Goal: Task Accomplishment & Management: Manage account settings

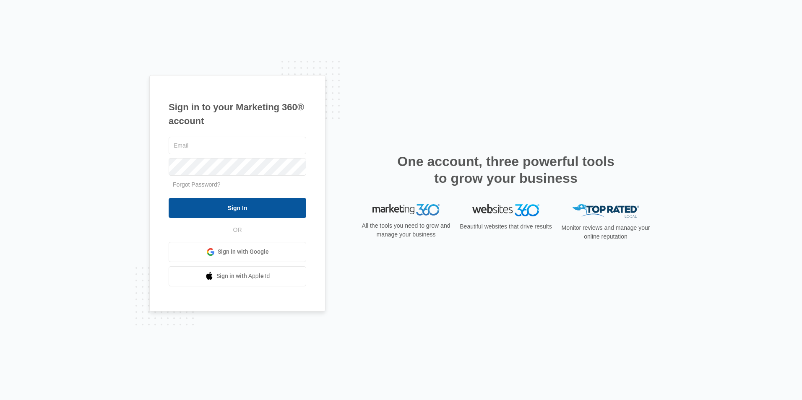
type input "[EMAIL_ADDRESS][DOMAIN_NAME]"
click at [229, 212] on input "Sign In" at bounding box center [238, 208] width 138 height 20
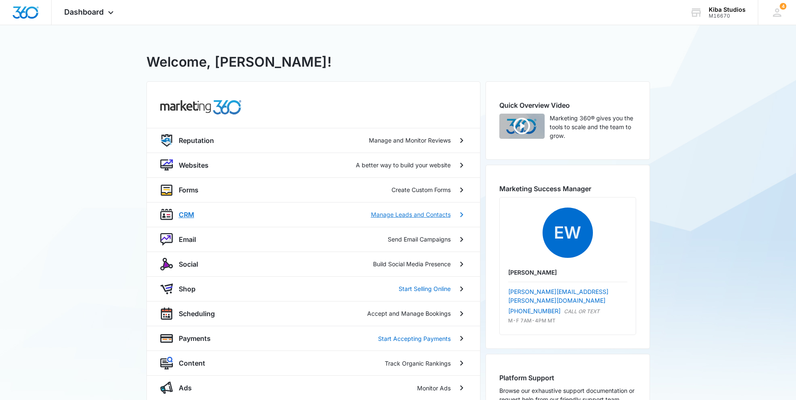
click at [189, 211] on p "CRM" at bounding box center [187, 215] width 16 height 10
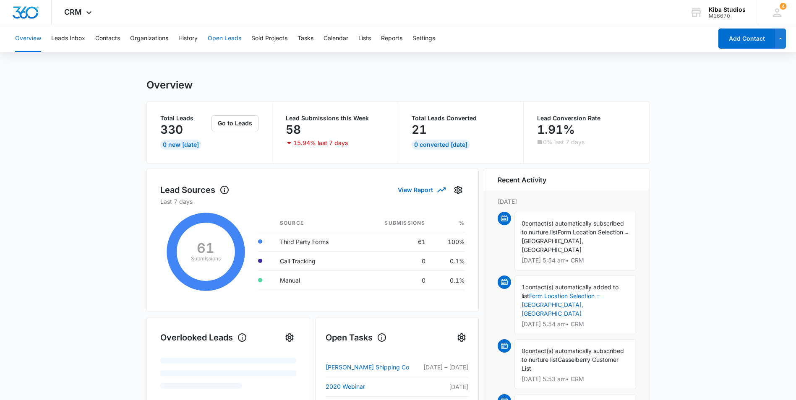
click at [227, 40] on button "Open Leads" at bounding box center [225, 38] width 34 height 27
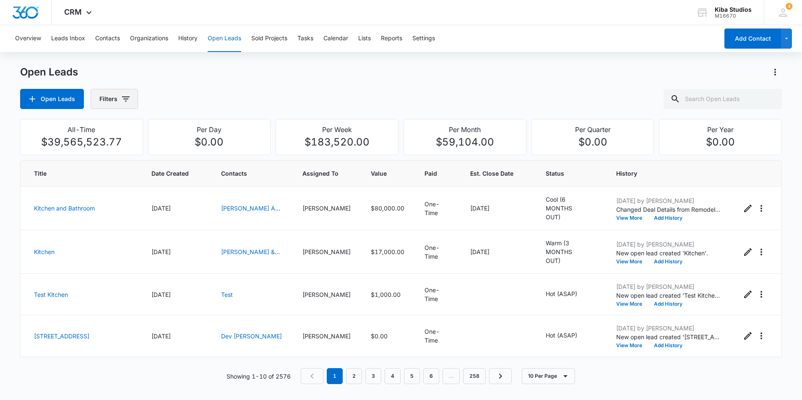
click at [123, 99] on icon "button" at bounding box center [126, 98] width 8 height 5
click at [188, 152] on icon "Show Assigned To filters" at bounding box center [190, 151] width 10 height 10
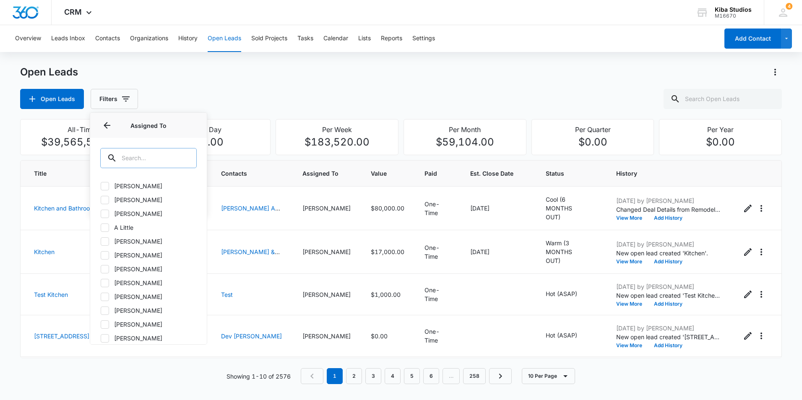
click at [172, 152] on input "text" at bounding box center [148, 158] width 96 height 20
type input "as"
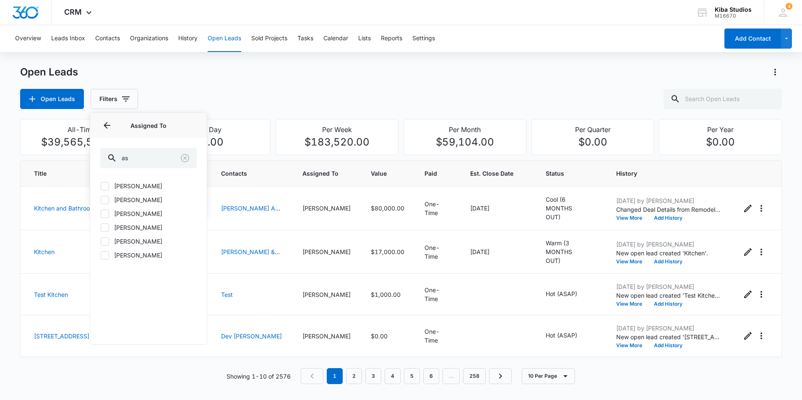
click at [130, 201] on label "[PERSON_NAME]" at bounding box center [148, 199] width 96 height 9
click at [101, 200] on input "[PERSON_NAME]" at bounding box center [100, 200] width 0 height 0
checkbox input "true"
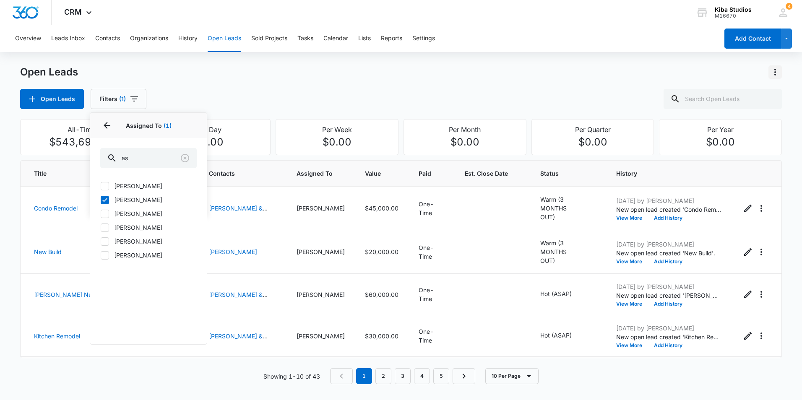
click at [774, 71] on icon "Actions" at bounding box center [775, 72] width 10 height 10
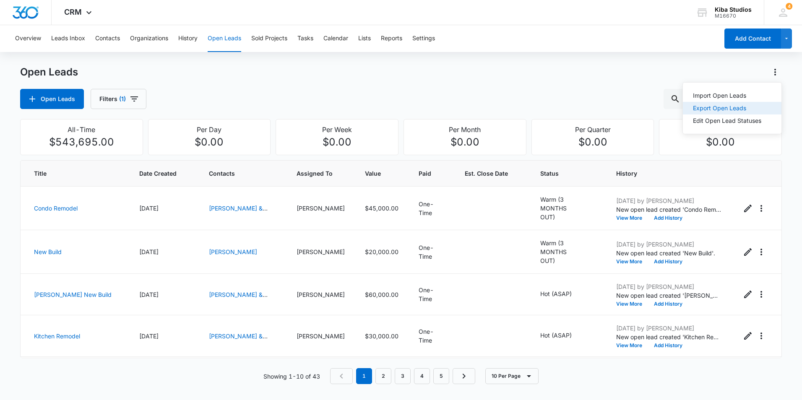
click at [765, 113] on button "Export Open Leads" at bounding box center [732, 108] width 99 height 13
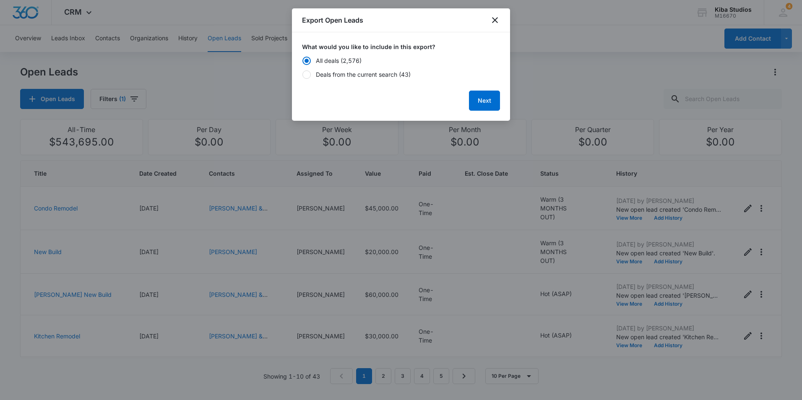
click at [380, 75] on div "Deals from the current search (43)" at bounding box center [363, 74] width 95 height 9
click at [302, 75] on input "Deals from the current search (43)" at bounding box center [302, 74] width 0 height 0
radio input "false"
radio input "true"
click at [481, 102] on button "Next" at bounding box center [484, 101] width 31 height 20
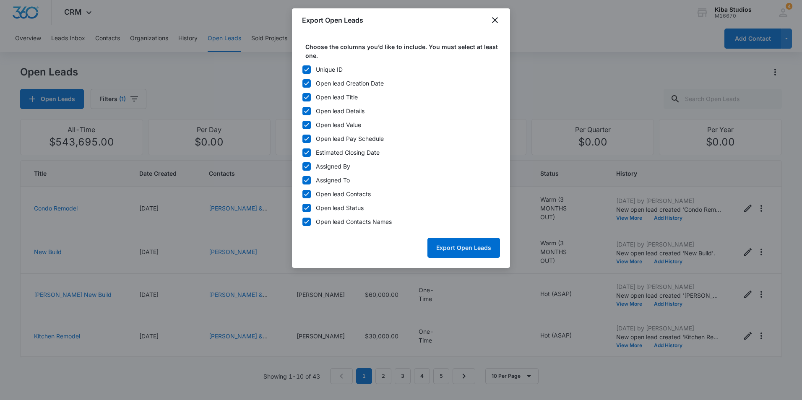
click at [310, 71] on icon at bounding box center [307, 70] width 8 height 8
click at [302, 70] on input "Unique ID" at bounding box center [302, 69] width 0 height 0
checkbox input "false"
click at [305, 167] on icon at bounding box center [306, 166] width 5 height 4
click at [302, 167] on input "Assigned By" at bounding box center [302, 166] width 0 height 0
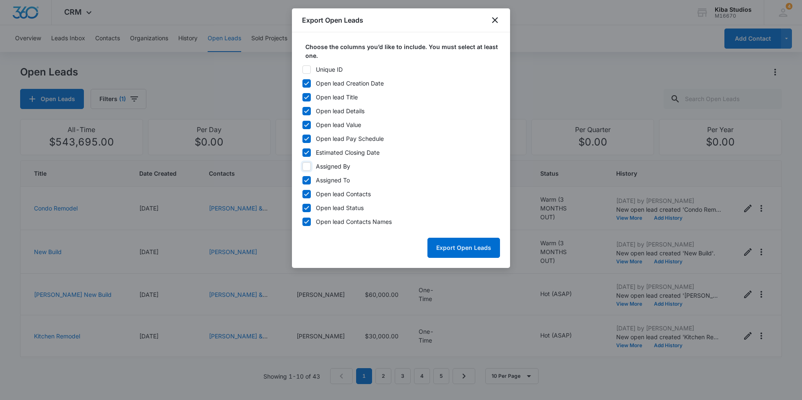
checkbox input "false"
click at [305, 184] on icon at bounding box center [307, 181] width 8 height 8
click at [302, 180] on input "Assigned To" at bounding box center [302, 180] width 0 height 0
checkbox input "false"
click at [307, 191] on icon at bounding box center [307, 194] width 8 height 8
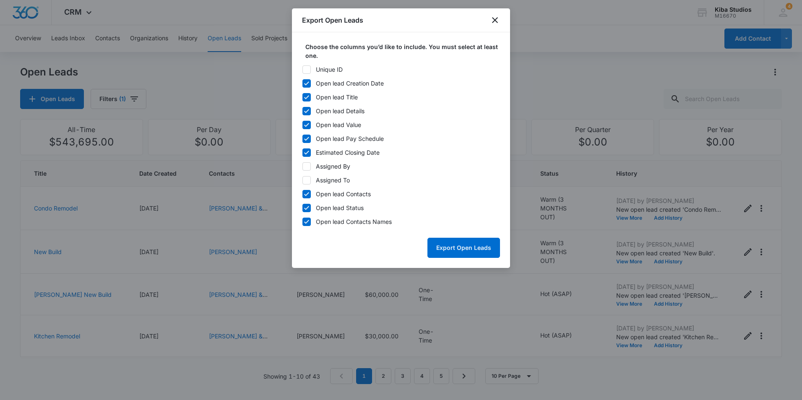
click at [302, 194] on input "Open lead Contacts" at bounding box center [302, 194] width 0 height 0
checkbox input "false"
click at [451, 244] on button "Export Open Leads" at bounding box center [463, 248] width 73 height 20
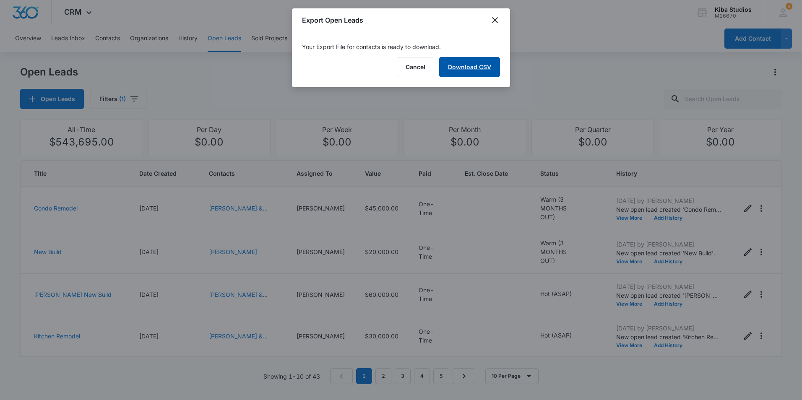
click at [486, 73] on link "Download CSV" at bounding box center [469, 67] width 61 height 20
click at [495, 20] on icon "close" at bounding box center [495, 20] width 6 height 6
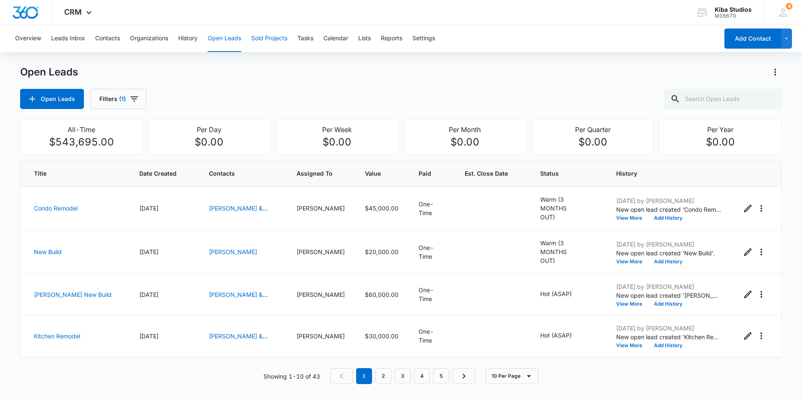
click at [270, 40] on button "Sold Projects" at bounding box center [269, 38] width 36 height 27
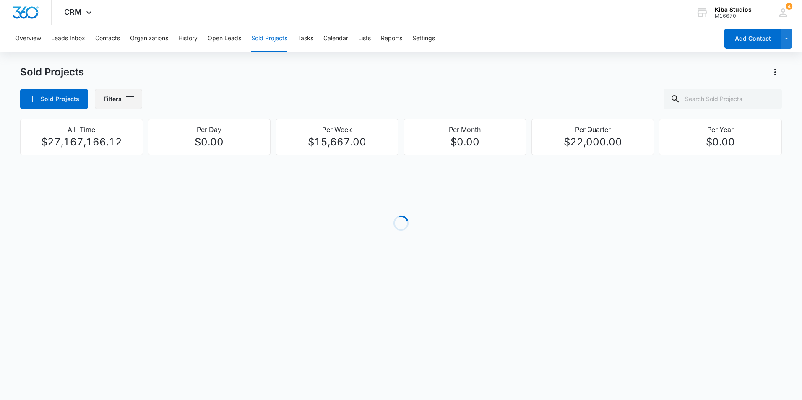
click at [127, 100] on icon "button" at bounding box center [130, 99] width 10 height 10
click at [193, 153] on icon "Show Assigned To filters" at bounding box center [194, 151] width 10 height 10
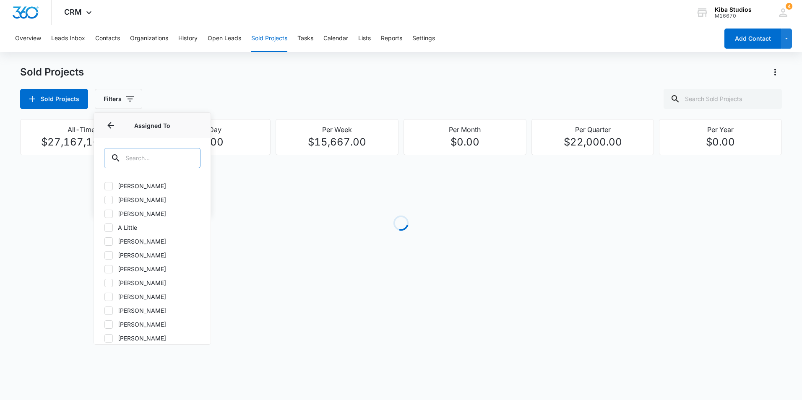
click at [157, 158] on input "text" at bounding box center [152, 158] width 96 height 20
type input "as"
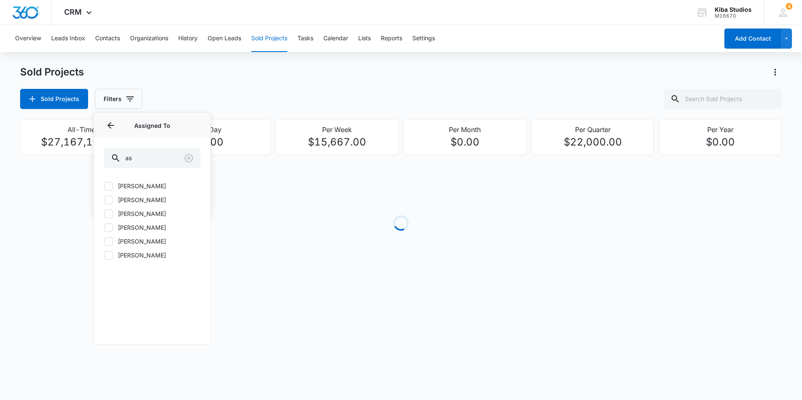
click at [110, 201] on icon at bounding box center [109, 200] width 8 height 8
click at [104, 200] on input "[PERSON_NAME]" at bounding box center [104, 200] width 0 height 0
checkbox input "true"
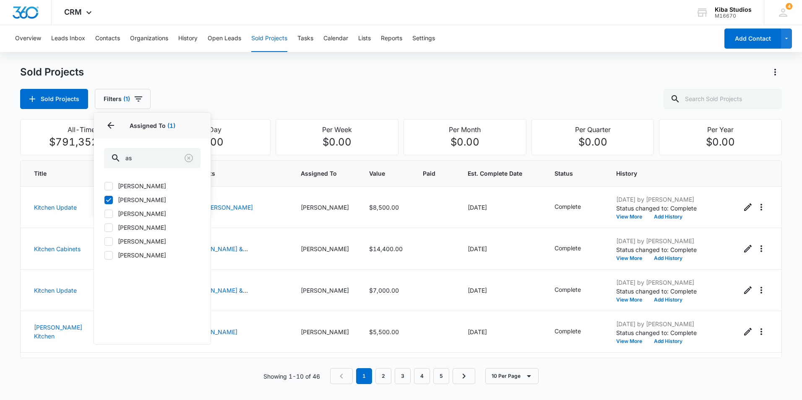
click at [550, 76] on div "Sold Projects" at bounding box center [401, 71] width 762 height 13
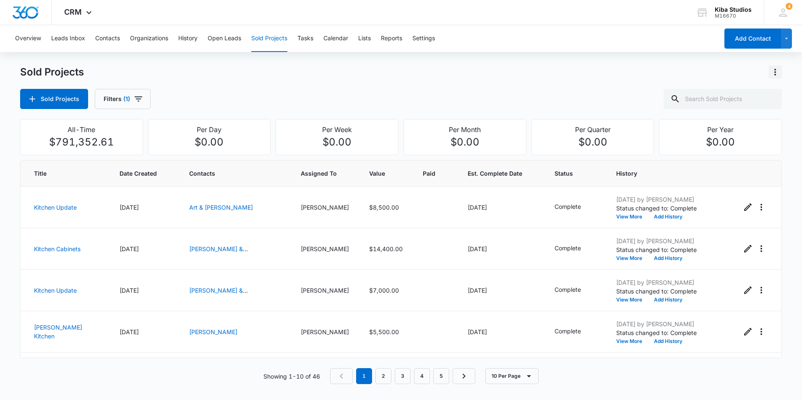
click at [779, 69] on icon "Actions" at bounding box center [775, 72] width 10 height 10
click at [760, 111] on button "Export Sold Projects" at bounding box center [730, 108] width 101 height 13
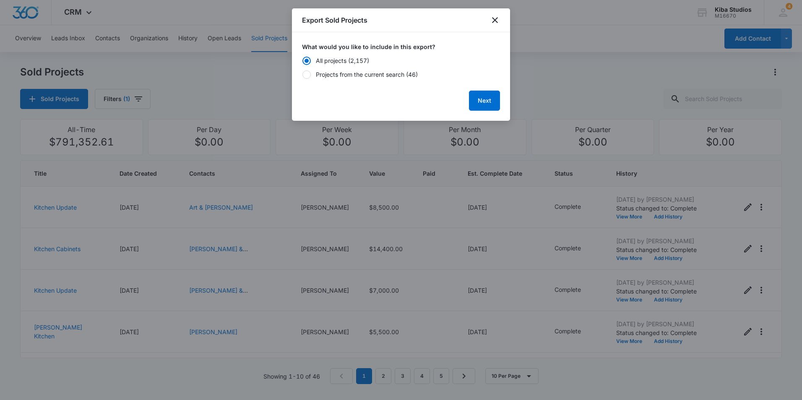
click at [367, 72] on div "Projects from the current search (46)" at bounding box center [367, 74] width 102 height 9
click at [302, 74] on input "Projects from the current search (46)" at bounding box center [302, 74] width 0 height 0
radio input "false"
radio input "true"
click at [489, 102] on button "Next" at bounding box center [484, 101] width 31 height 20
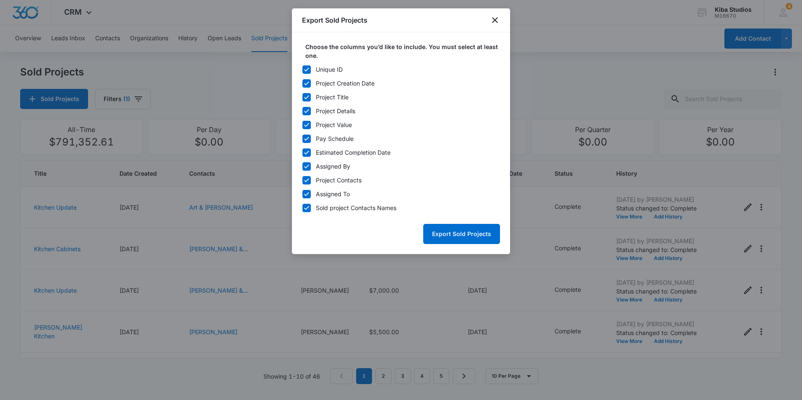
click at [310, 68] on icon at bounding box center [307, 70] width 8 height 8
click at [302, 69] on input "Unique ID" at bounding box center [302, 69] width 0 height 0
checkbox input "false"
click at [305, 167] on icon at bounding box center [306, 166] width 5 height 4
click at [302, 167] on input "Assigned By" at bounding box center [302, 166] width 0 height 0
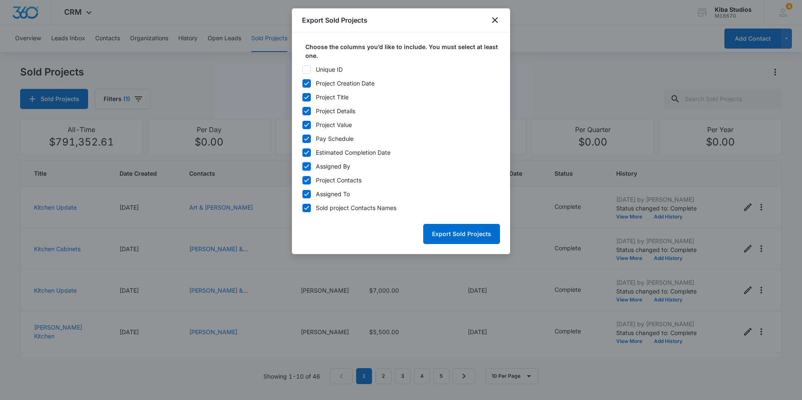
checkbox input "false"
click at [305, 177] on icon at bounding box center [307, 181] width 8 height 8
click at [302, 180] on input "Project Contacts" at bounding box center [302, 180] width 0 height 0
checkbox input "false"
click at [306, 191] on icon at bounding box center [307, 194] width 8 height 8
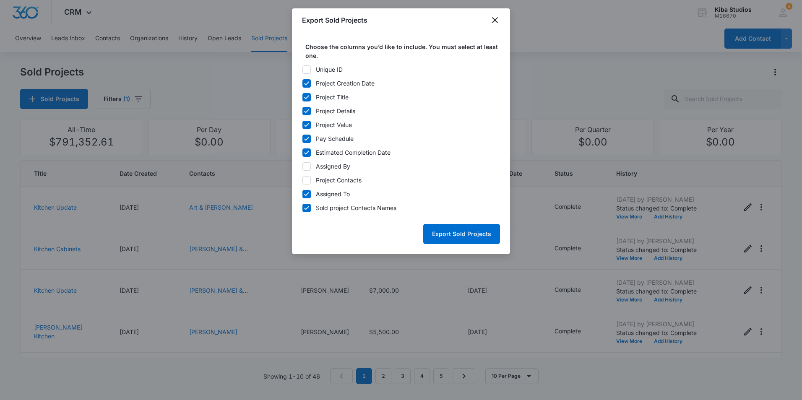
click at [302, 194] on input "Assigned To" at bounding box center [302, 194] width 0 height 0
checkbox input "false"
click at [471, 232] on button "Export Sold Projects" at bounding box center [461, 234] width 77 height 20
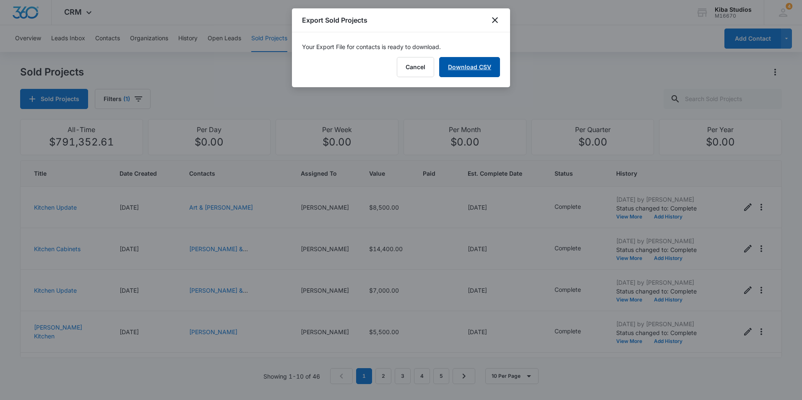
click at [482, 63] on link "Download CSV" at bounding box center [469, 67] width 61 height 20
